Goal: Task Accomplishment & Management: Use online tool/utility

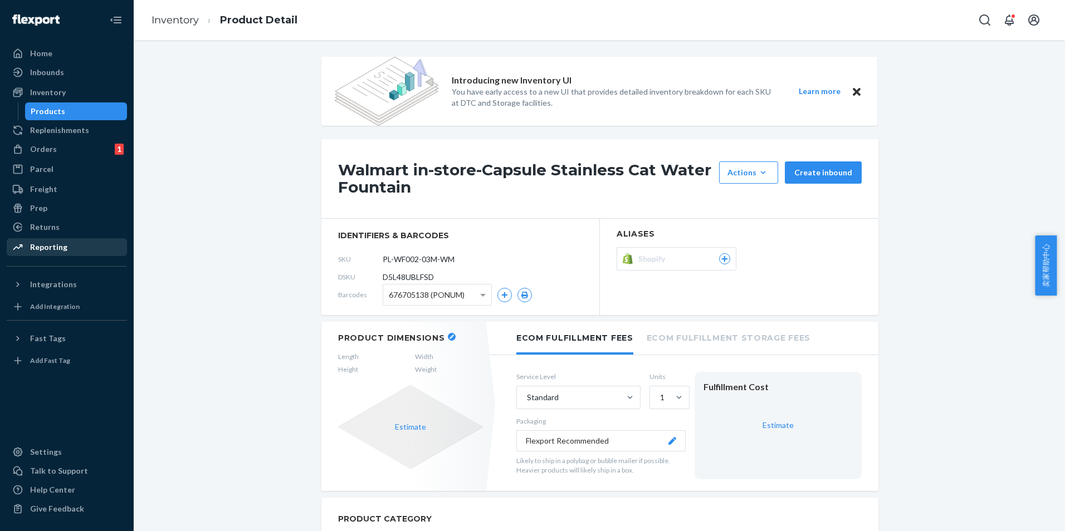
click at [50, 247] on div "Reporting" at bounding box center [48, 247] width 37 height 11
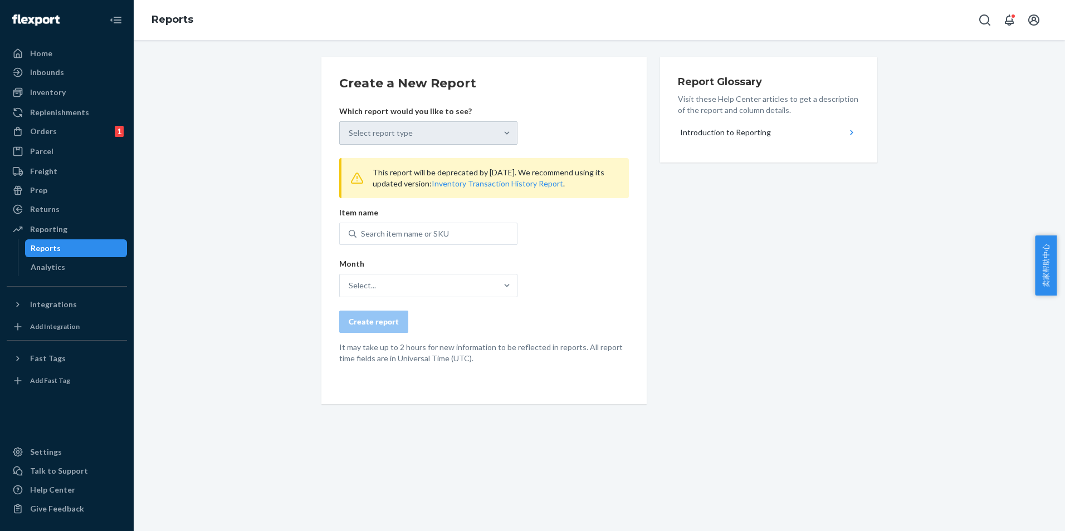
click at [82, 244] on div "Reports" at bounding box center [76, 249] width 100 height 16
click at [482, 136] on div "Select report type" at bounding box center [428, 132] width 178 height 23
click at [43, 234] on div "Reporting" at bounding box center [48, 229] width 37 height 11
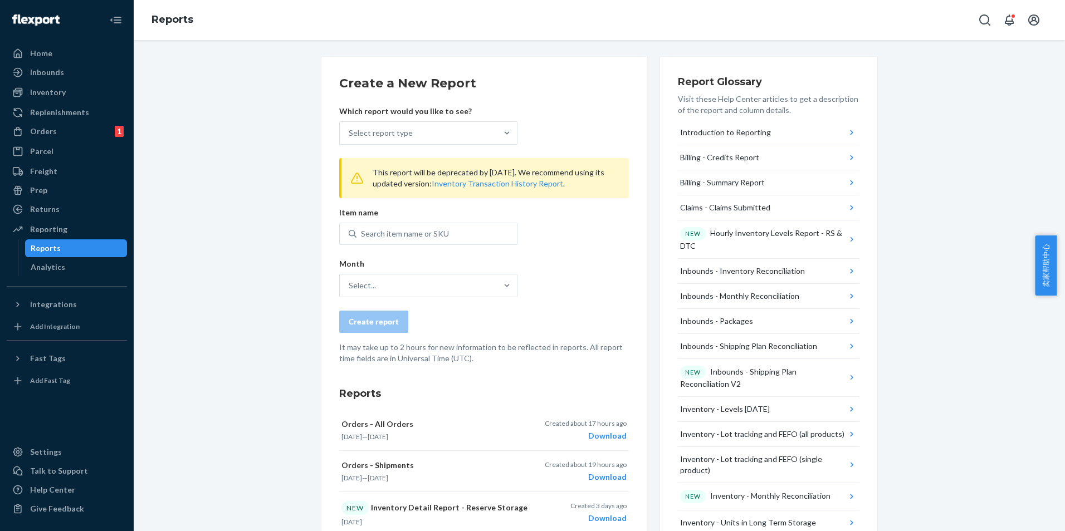
click at [87, 246] on div "Reports" at bounding box center [76, 249] width 100 height 16
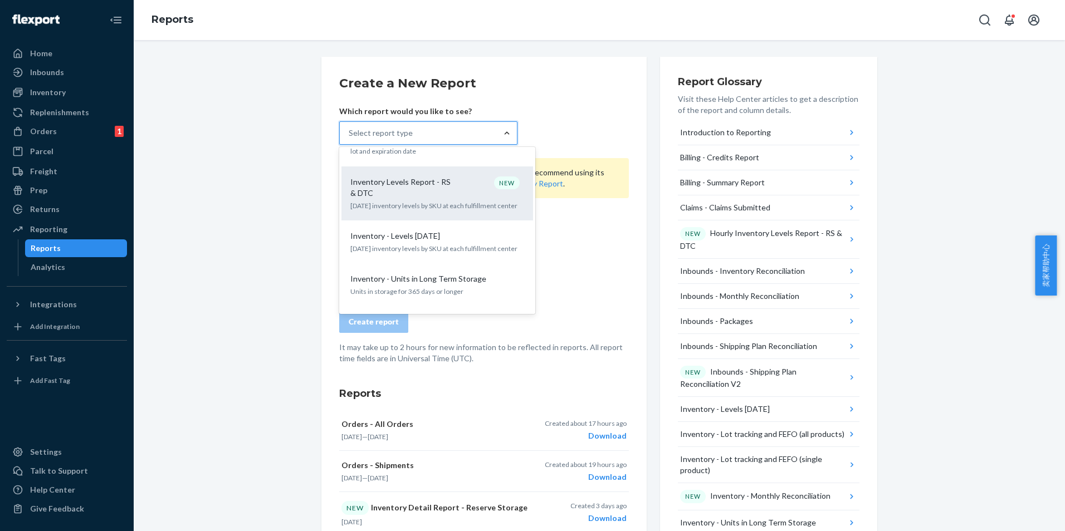
scroll to position [759, 0]
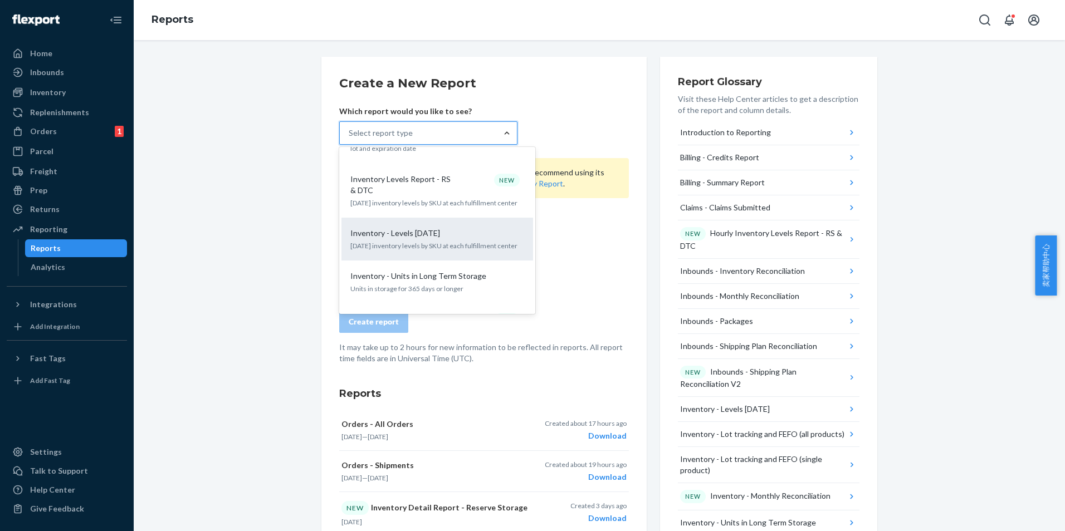
click at [413, 228] on p "Inventory - Levels [DATE]" at bounding box center [395, 233] width 90 height 11
click at [350, 139] on input "option Inventory - Levels [DATE] focused, 16 of 33. 33 results available. Use U…" at bounding box center [349, 133] width 1 height 11
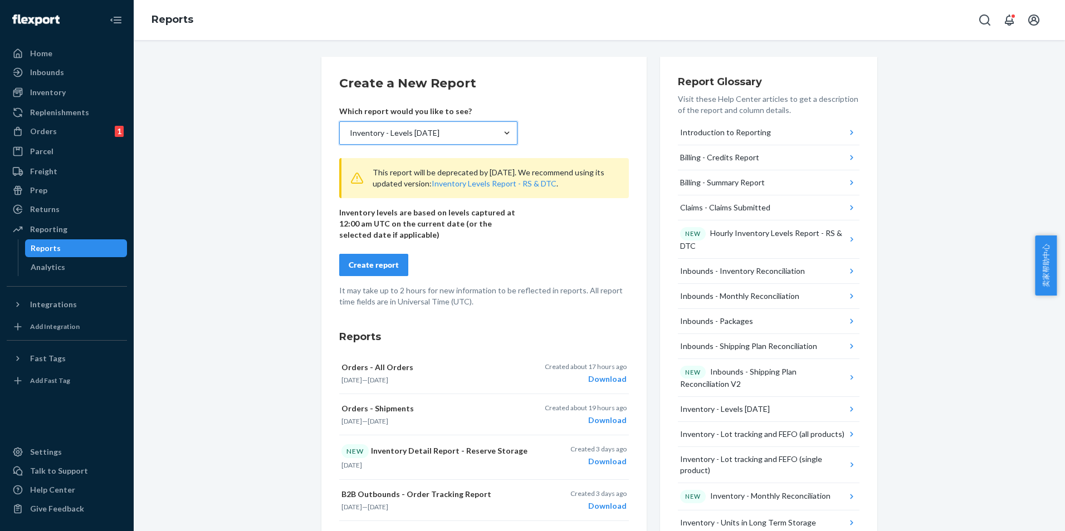
click at [378, 262] on div "Create report" at bounding box center [374, 264] width 50 height 11
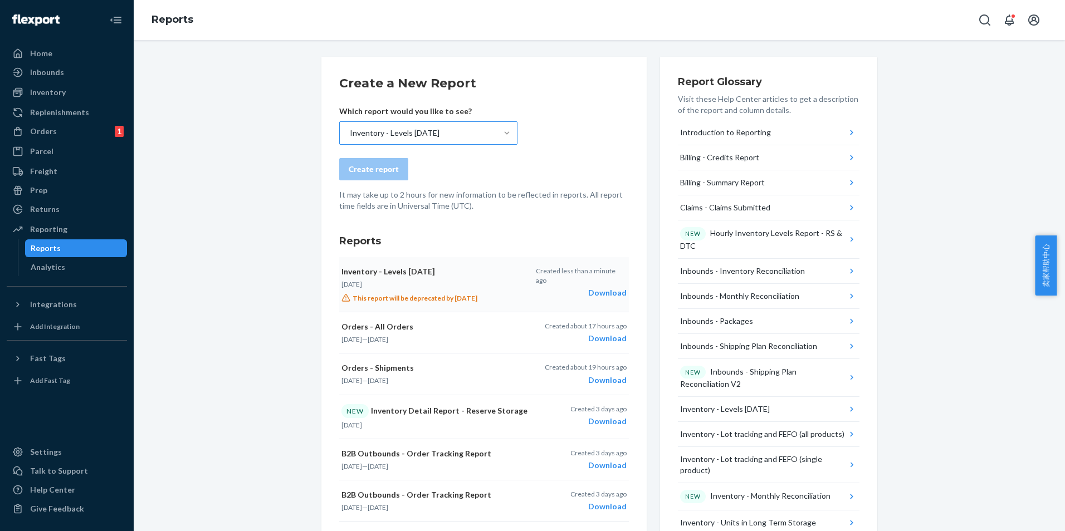
click at [592, 287] on div "Download" at bounding box center [581, 292] width 91 height 11
